Goal: Task Accomplishment & Management: Use online tool/utility

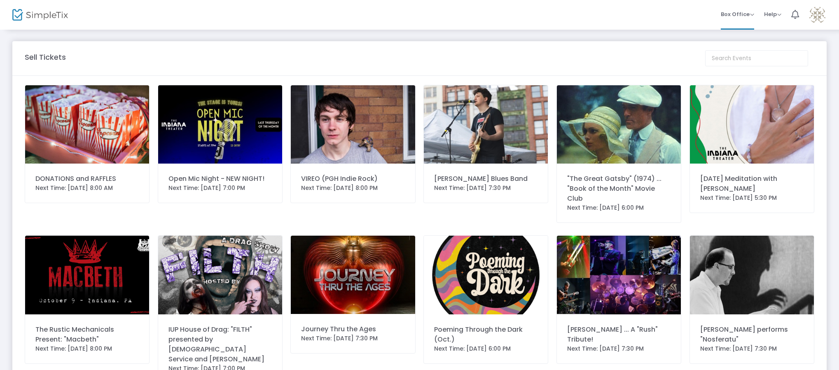
click at [87, 120] on img at bounding box center [87, 124] width 124 height 78
click at [83, 183] on div "DONATIONS and RAFFLES" at bounding box center [86, 179] width 103 height 10
click at [94, 134] on img at bounding box center [87, 124] width 124 height 78
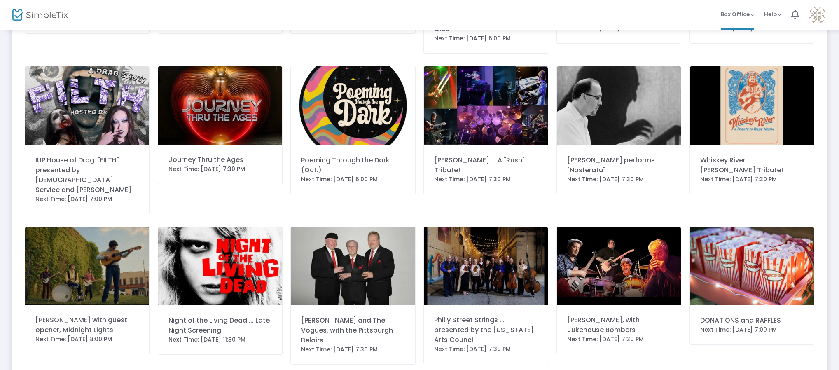
scroll to position [185, 0]
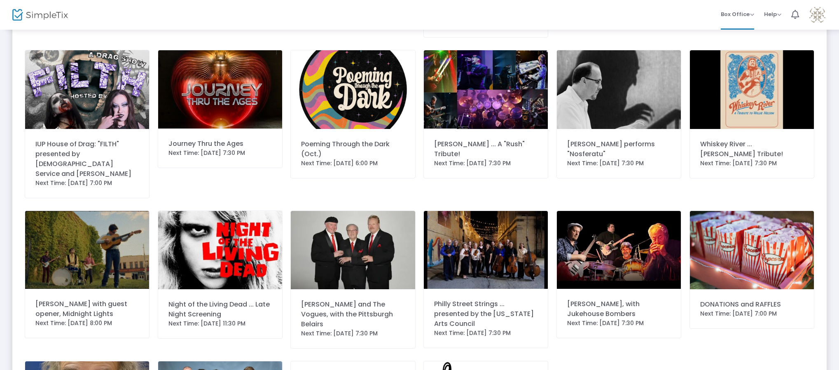
click at [705, 238] on img at bounding box center [752, 250] width 124 height 78
click at [751, 255] on img at bounding box center [752, 250] width 124 height 78
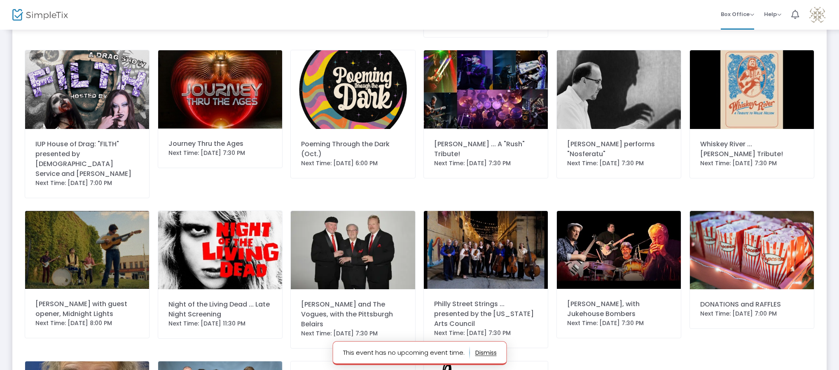
click at [486, 356] on button "button" at bounding box center [485, 352] width 21 height 13
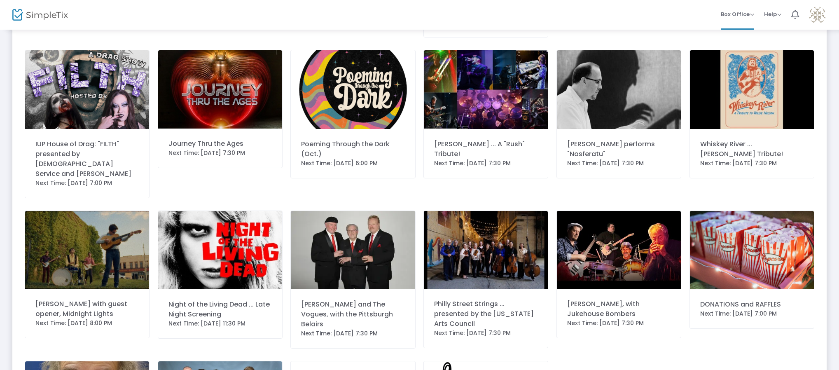
click at [750, 246] on img at bounding box center [752, 250] width 124 height 78
click at [735, 237] on img at bounding box center [752, 250] width 124 height 78
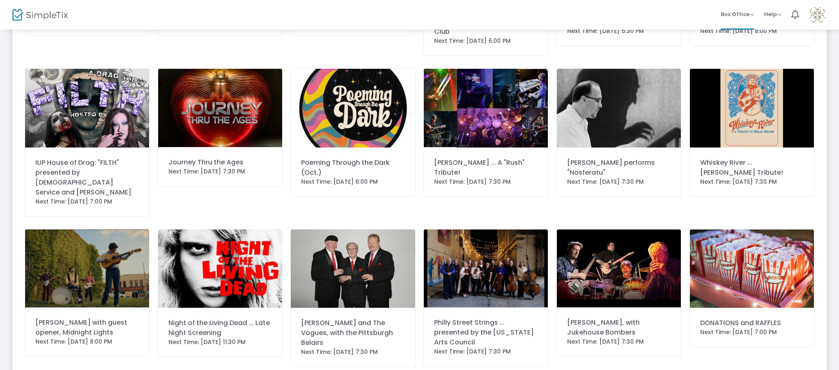
scroll to position [185, 0]
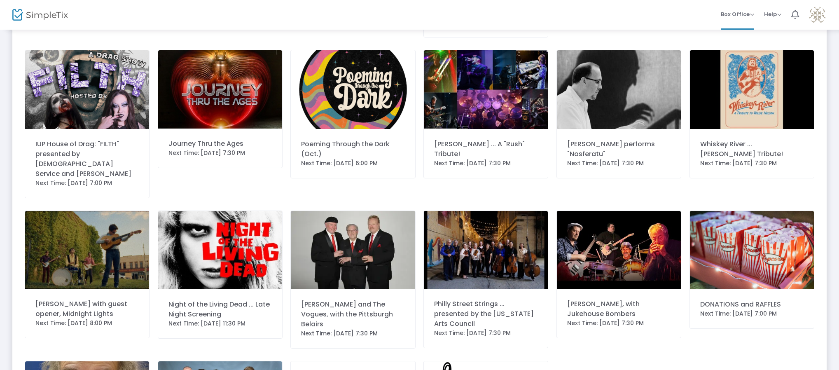
click at [726, 224] on img at bounding box center [752, 250] width 124 height 78
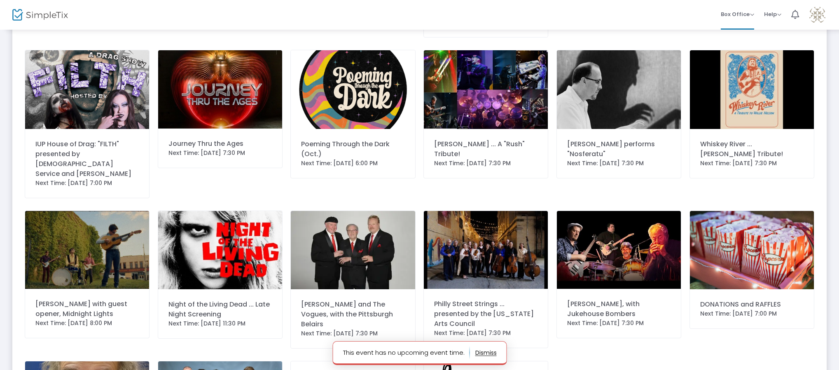
click at [480, 354] on button "button" at bounding box center [485, 352] width 21 height 13
